Goal: Task Accomplishment & Management: Use online tool/utility

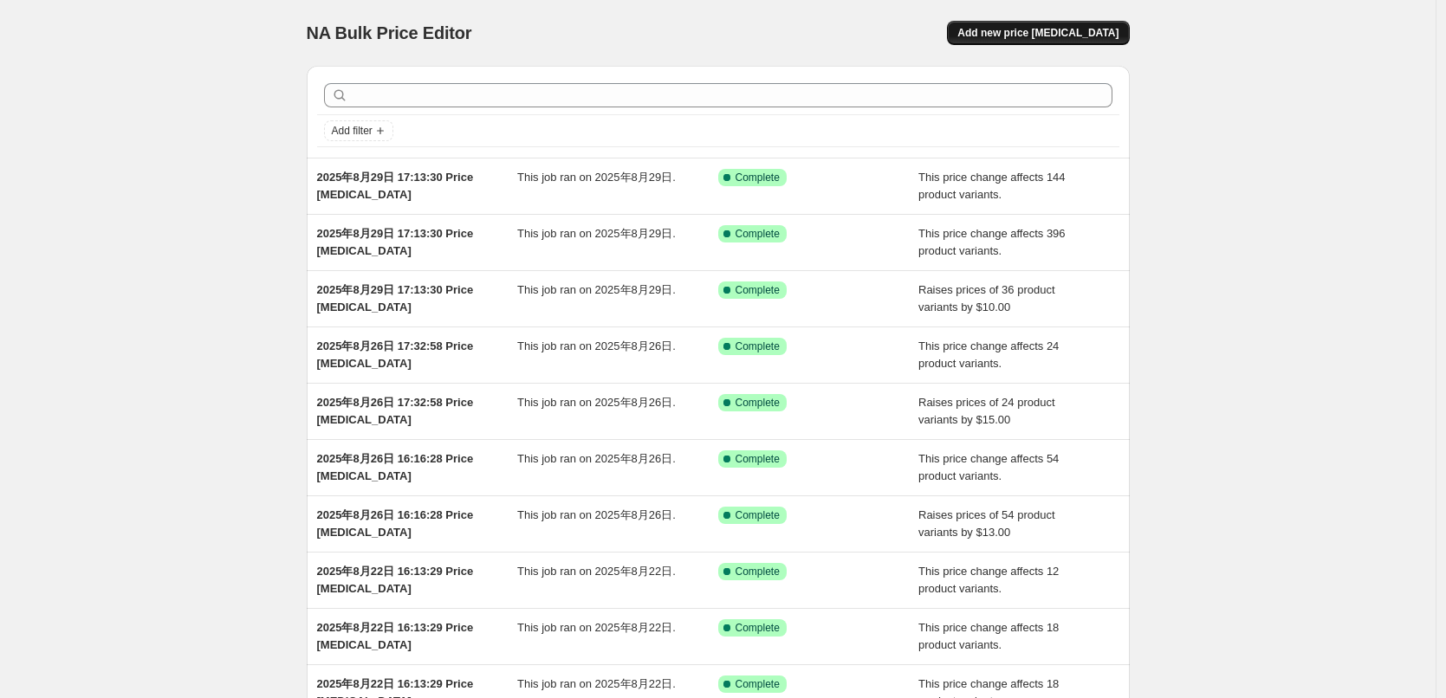
click at [1051, 39] on span "Add new price [MEDICAL_DATA]" at bounding box center [1037, 33] width 161 height 14
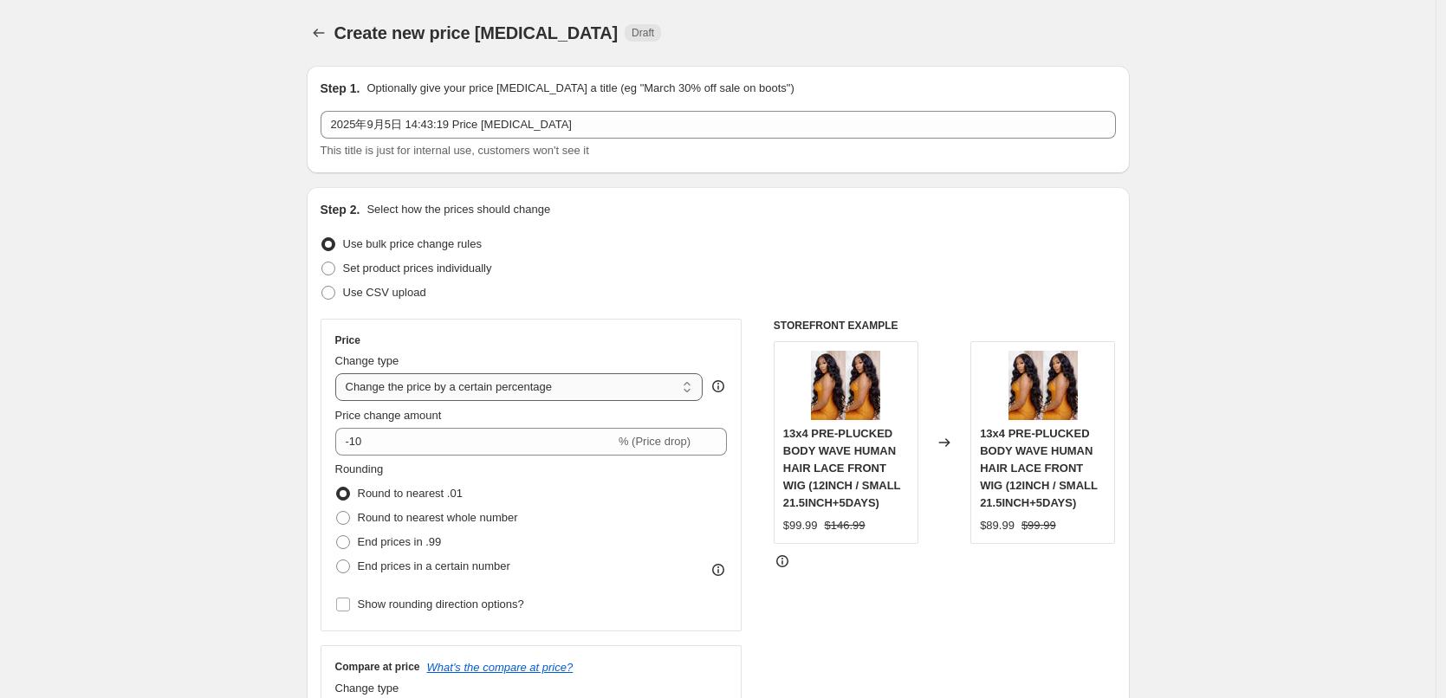
click at [368, 381] on select "Change the price to a certain amount Change the price by a certain amount Chang…" at bounding box center [519, 387] width 368 height 28
select select "no_change"
click at [340, 373] on select "Change the price to a certain amount Change the price by a certain amount Chang…" at bounding box center [519, 387] width 368 height 28
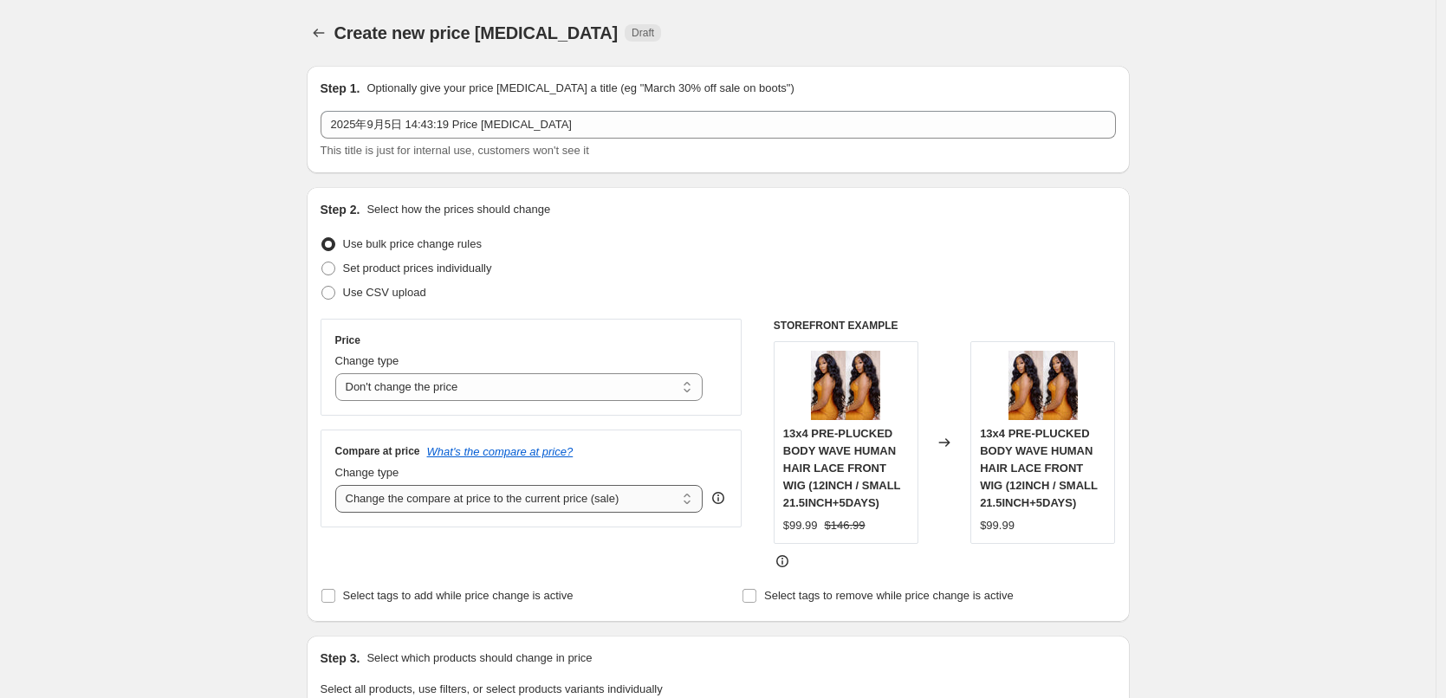
click at [426, 502] on select "Change the compare at price to the current price (sale) Change the compare at p…" at bounding box center [519, 499] width 368 height 28
select select "pp"
click at [340, 485] on select "Change the compare at price to the current price (sale) Change the compare at p…" at bounding box center [519, 499] width 368 height 28
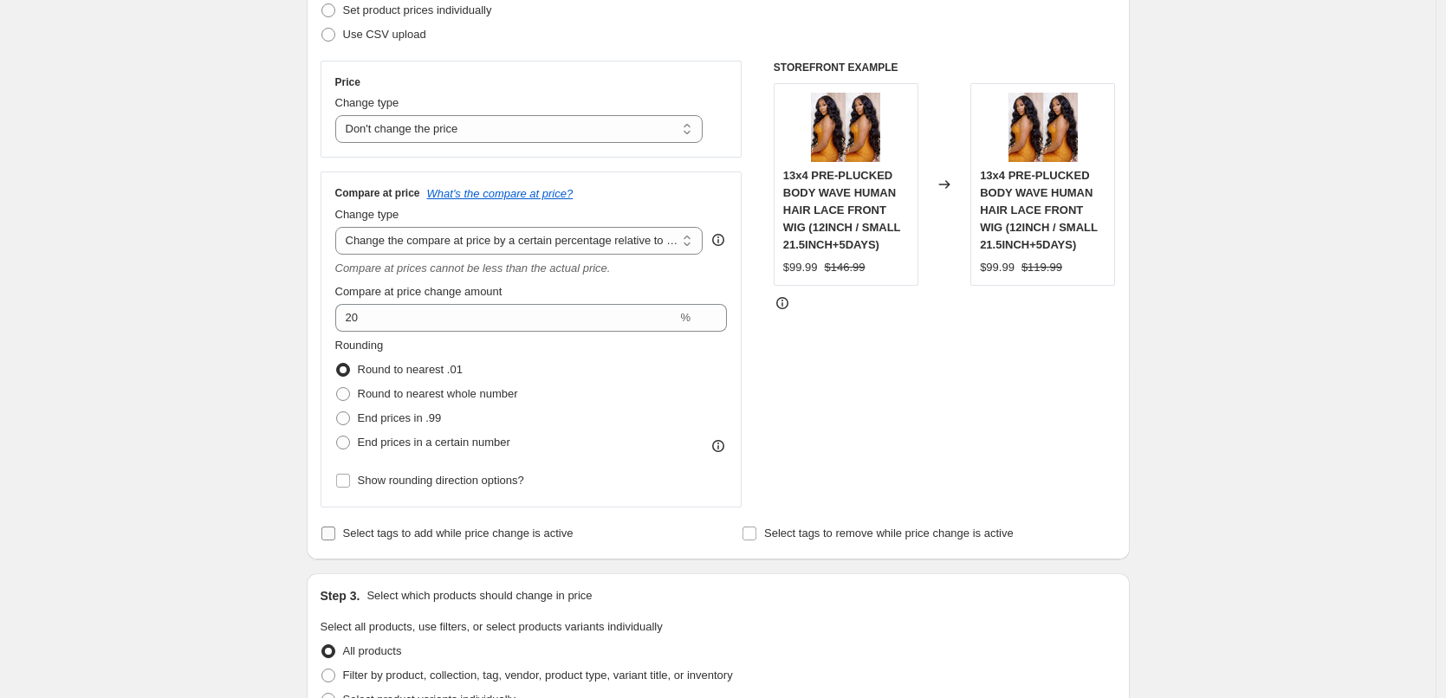
scroll to position [260, 0]
click at [364, 416] on span "End prices in .99" at bounding box center [400, 416] width 84 height 13
click at [337, 411] on input "End prices in .99" at bounding box center [336, 410] width 1 height 1
radio input "true"
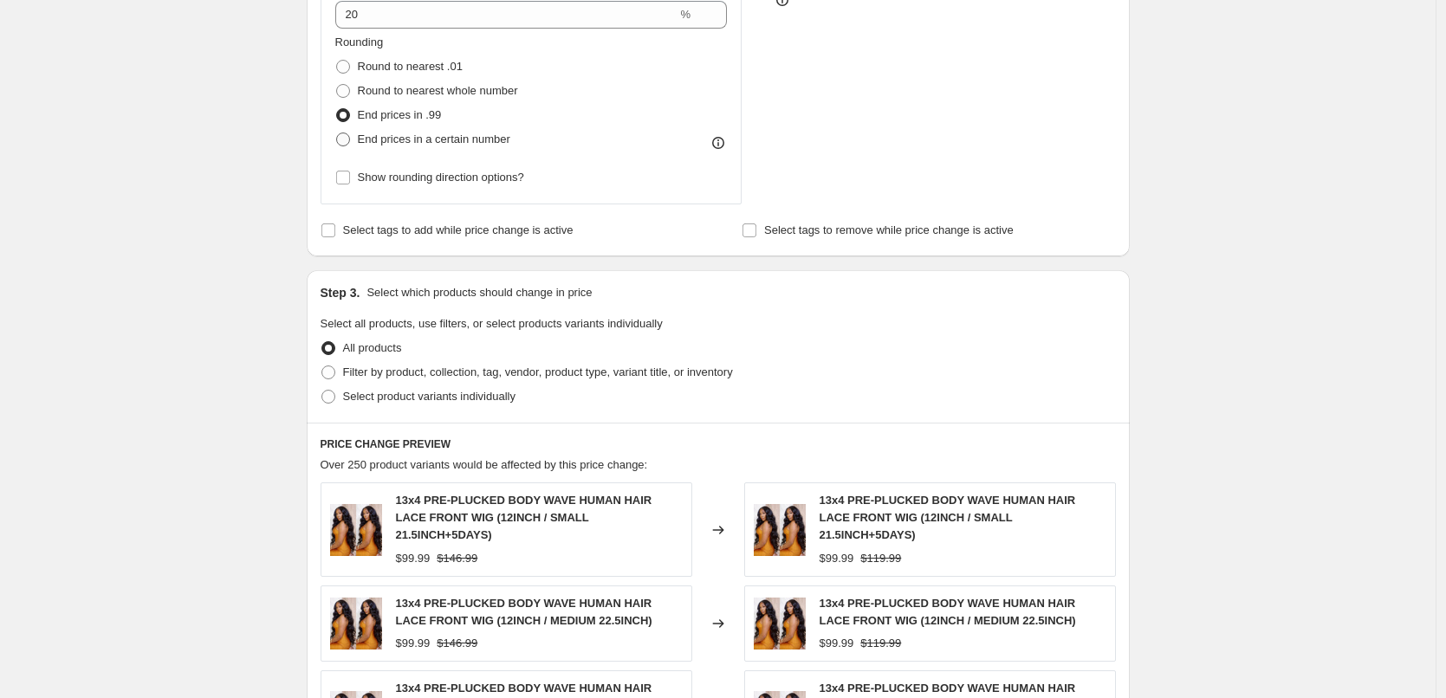
scroll to position [606, 0]
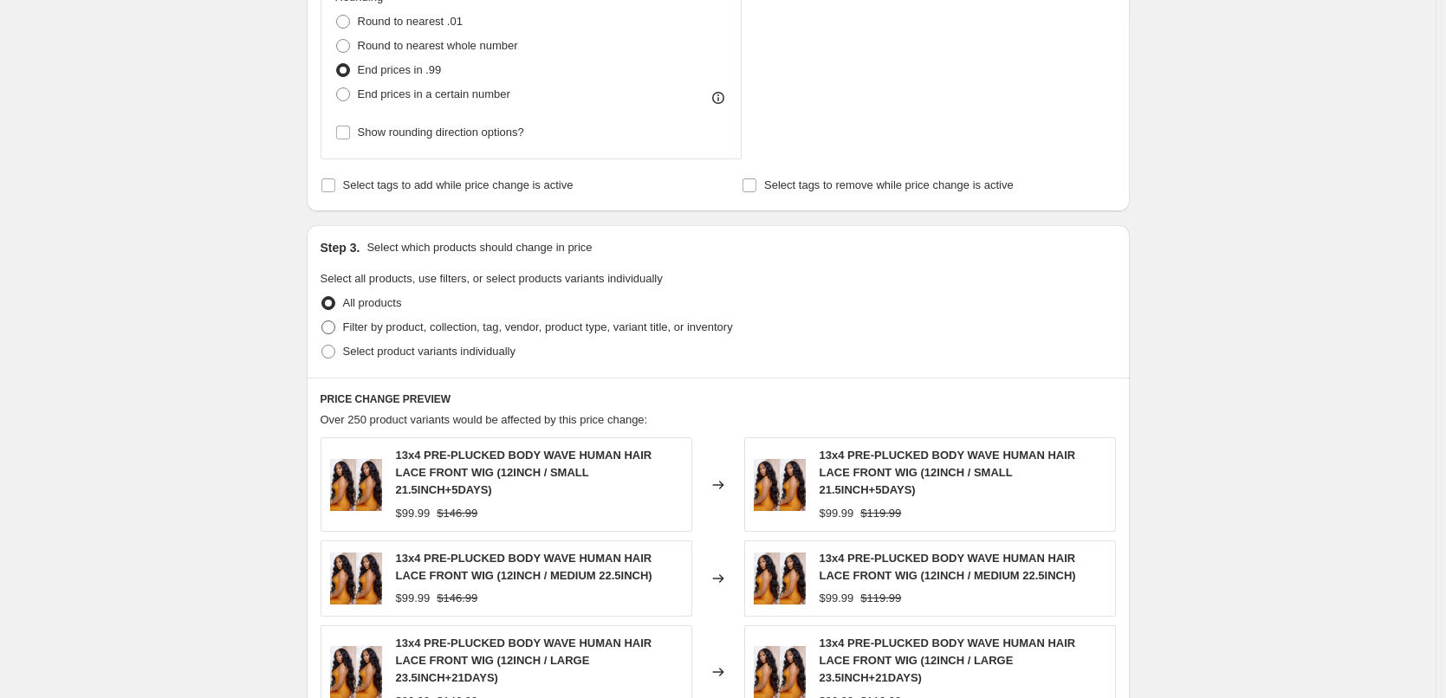
click at [463, 329] on span "Filter by product, collection, tag, vendor, product type, variant title, or inv…" at bounding box center [538, 327] width 390 height 13
click at [322, 321] on input "Filter by product, collection, tag, vendor, product type, variant title, or inv…" at bounding box center [321, 321] width 1 height 1
radio input "true"
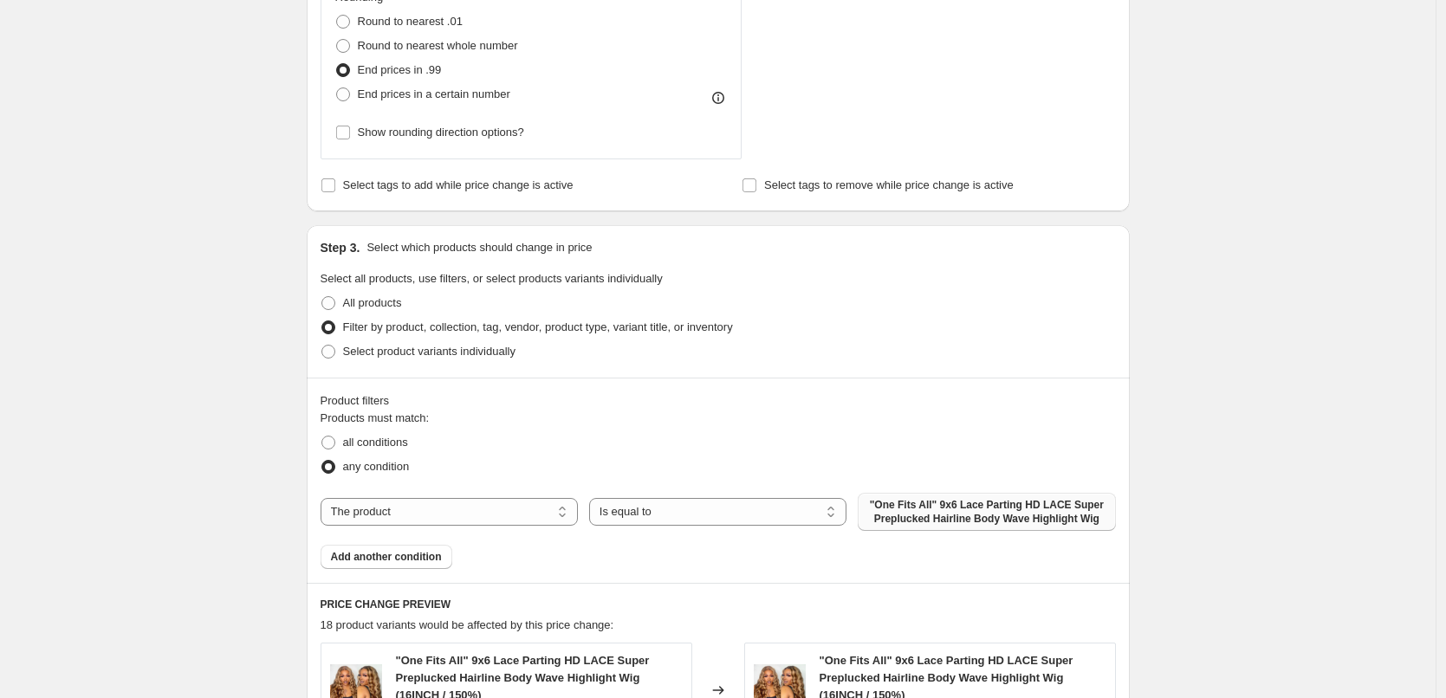
click at [929, 516] on span ""One Fits All" 9x6 Lace Parting HD LACE Super Preplucked Hairline Body Wave Hig…" at bounding box center [986, 512] width 237 height 28
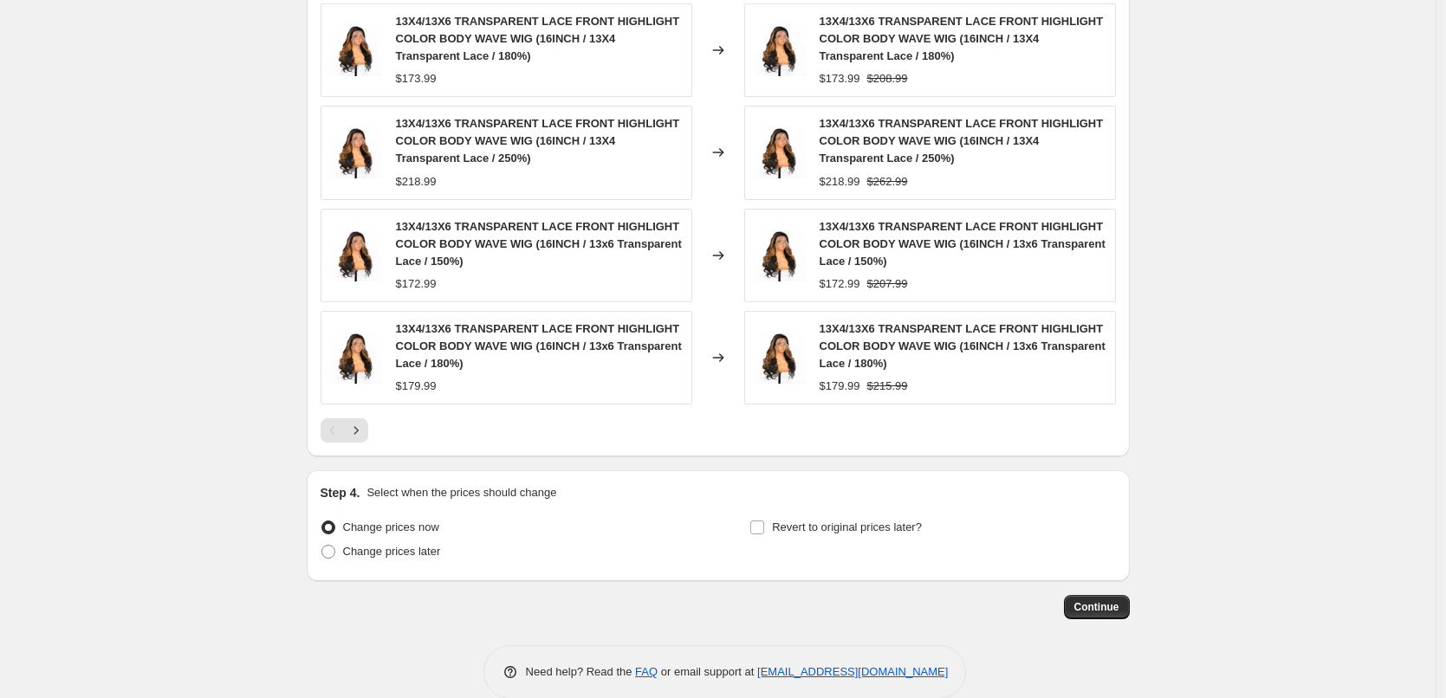
scroll to position [1377, 0]
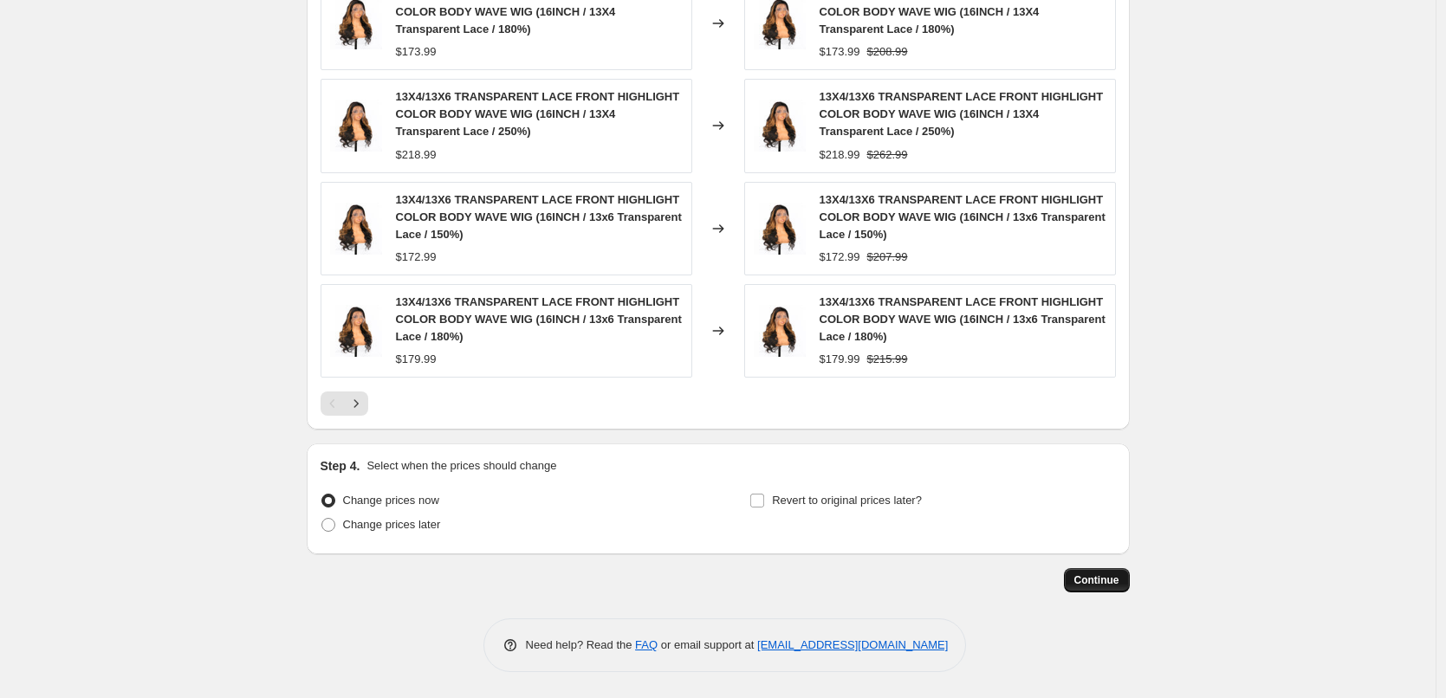
click at [1071, 582] on button "Continue" at bounding box center [1097, 580] width 66 height 24
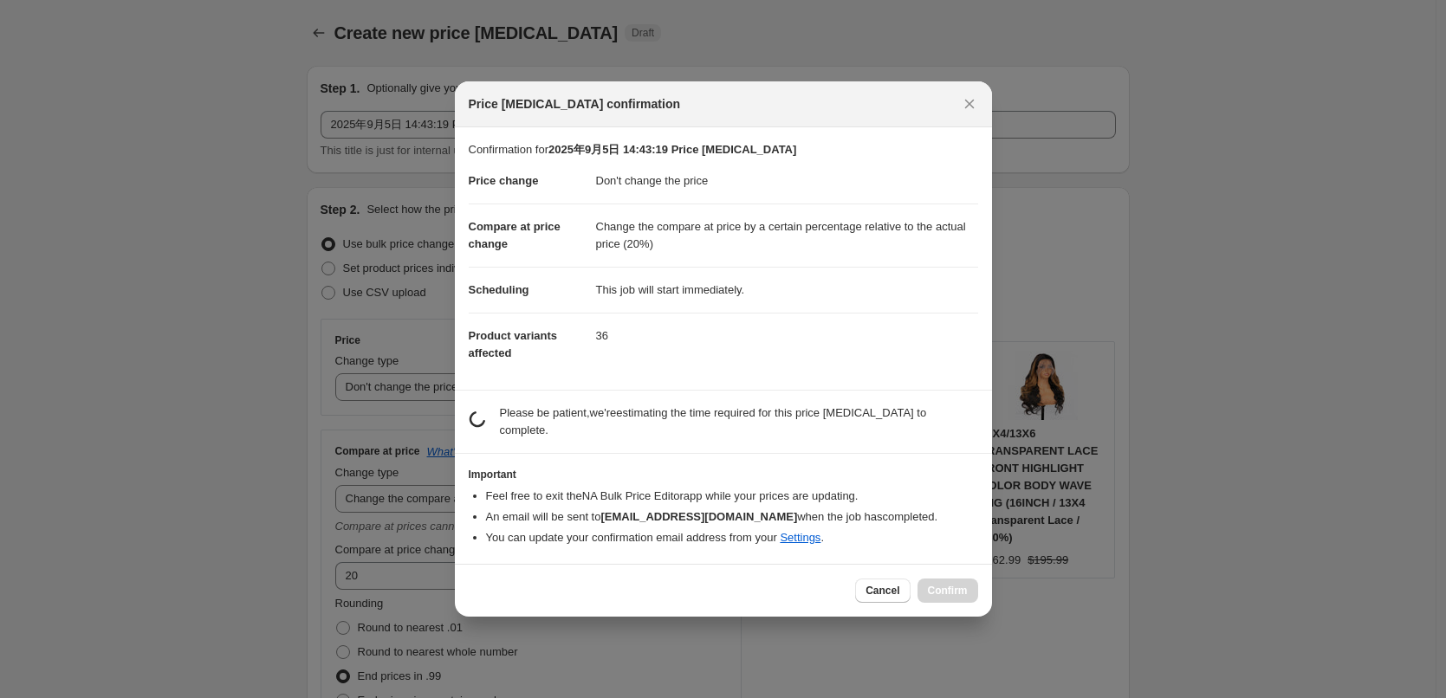
scroll to position [0, 0]
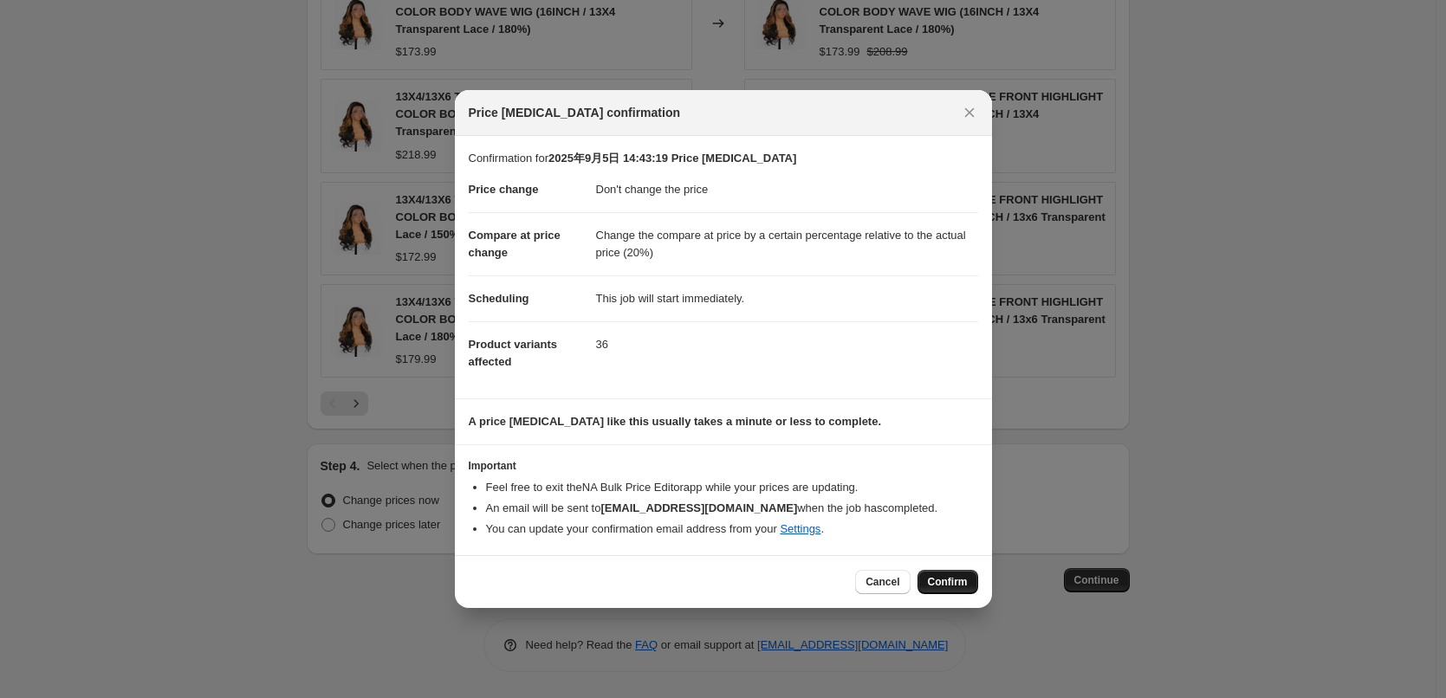
click at [965, 587] on span "Confirm" at bounding box center [948, 582] width 40 height 14
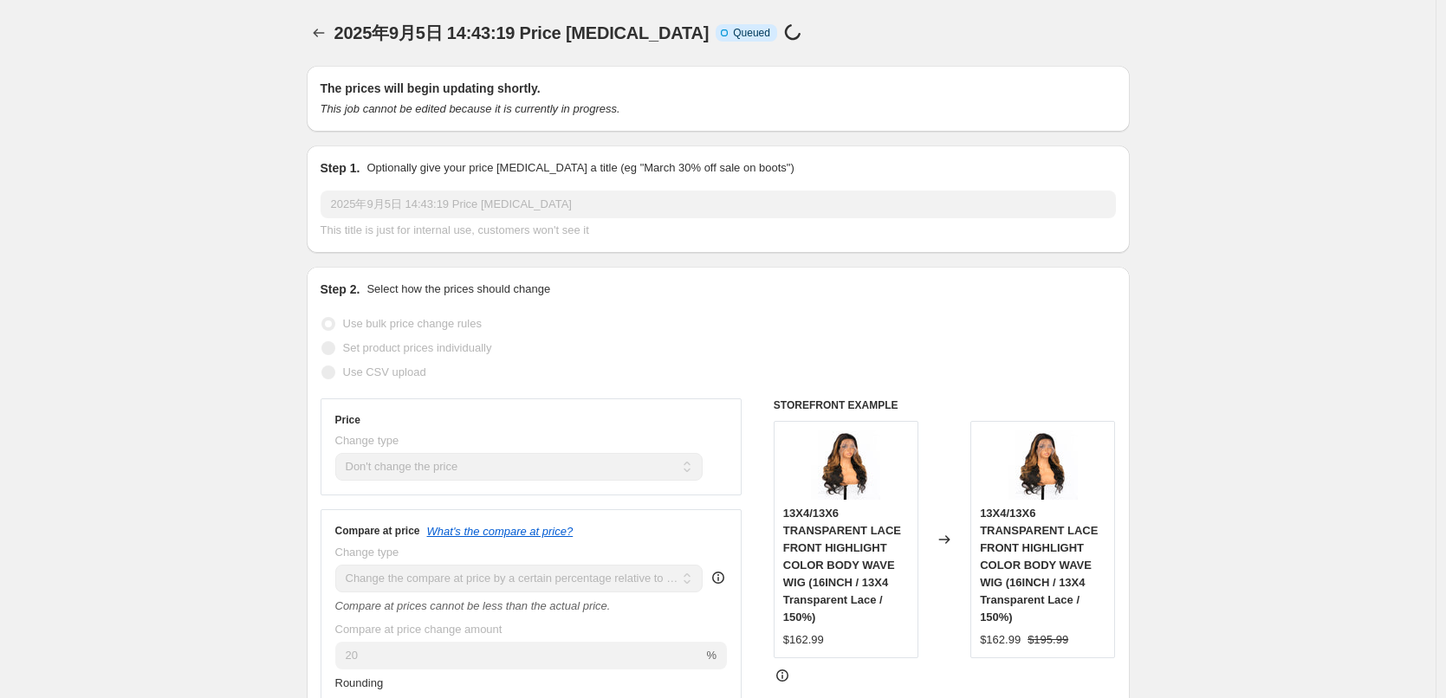
scroll to position [1377, 0]
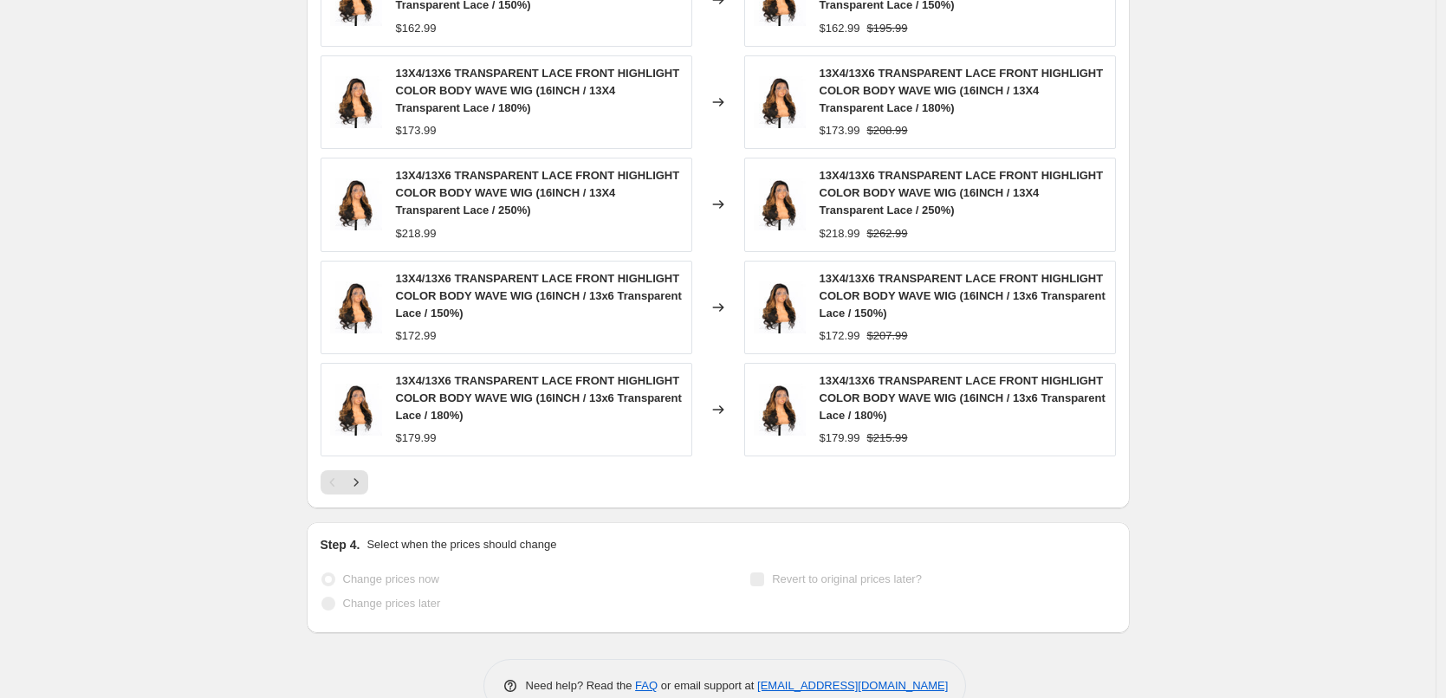
select select "no_change"
select select "pp"
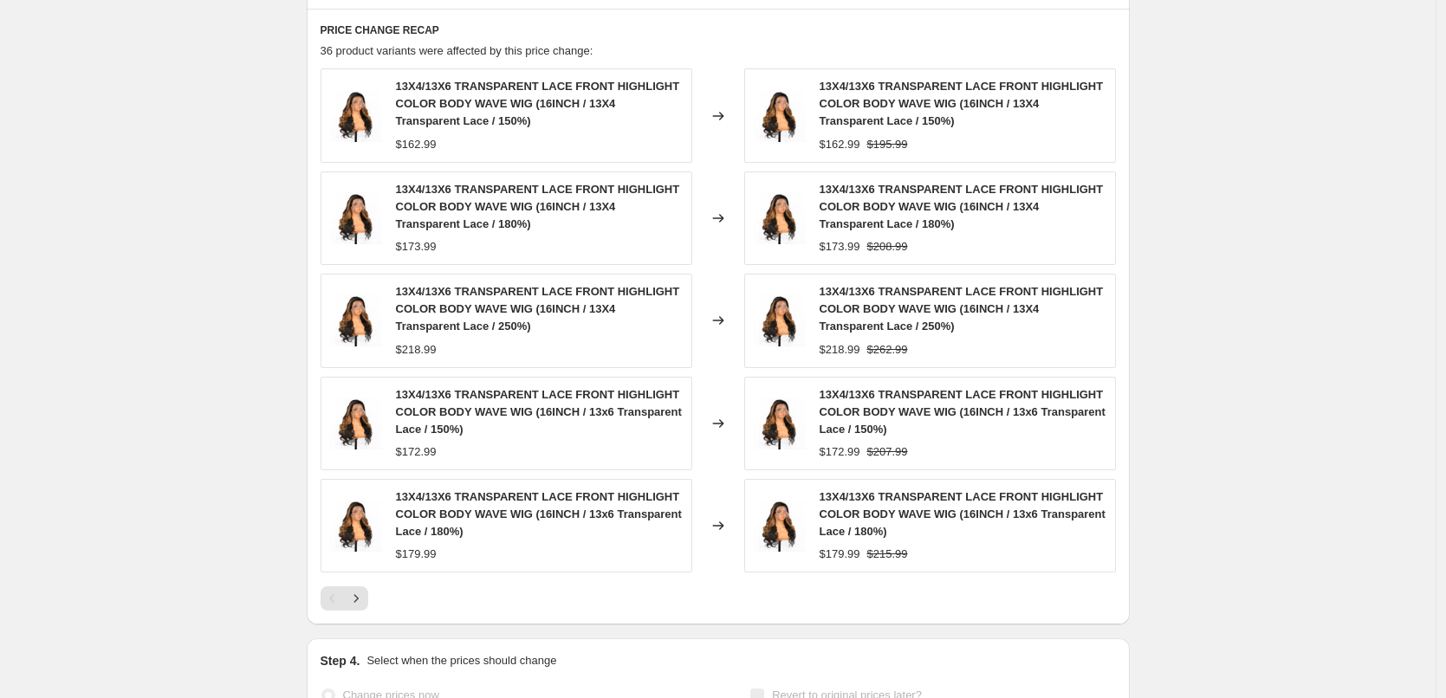
scroll to position [0, 0]
